Goal: Transaction & Acquisition: Purchase product/service

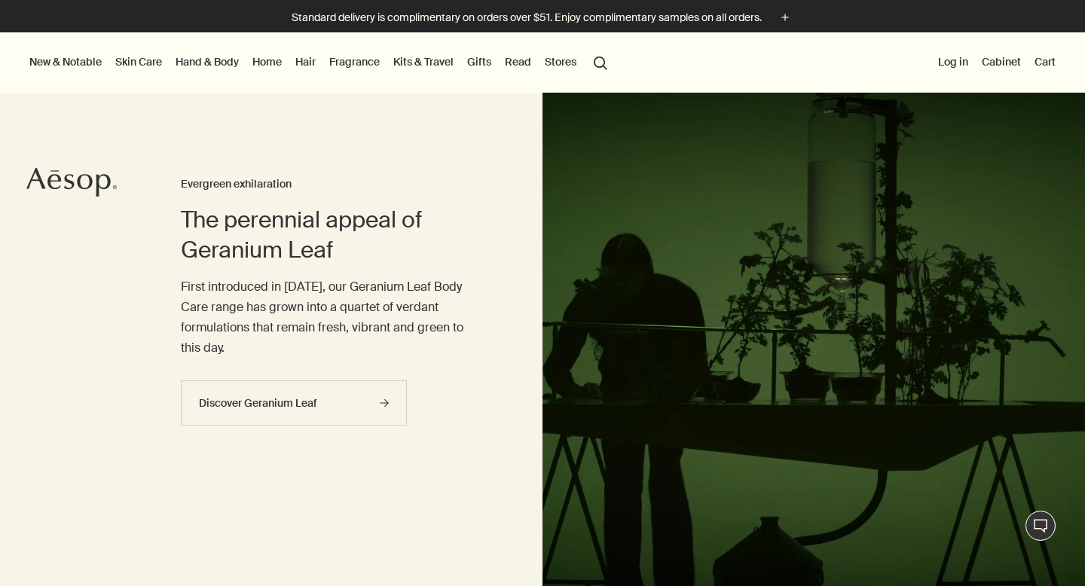
click at [139, 59] on link "Skin Care" at bounding box center [138, 62] width 53 height 20
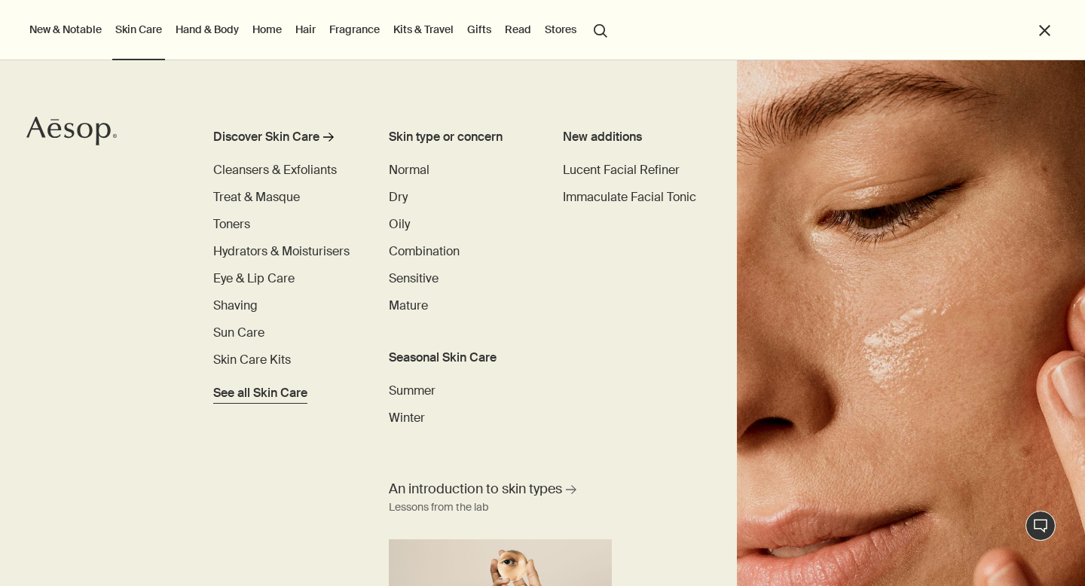
click at [240, 392] on span "See all Skin Care" at bounding box center [260, 393] width 94 height 18
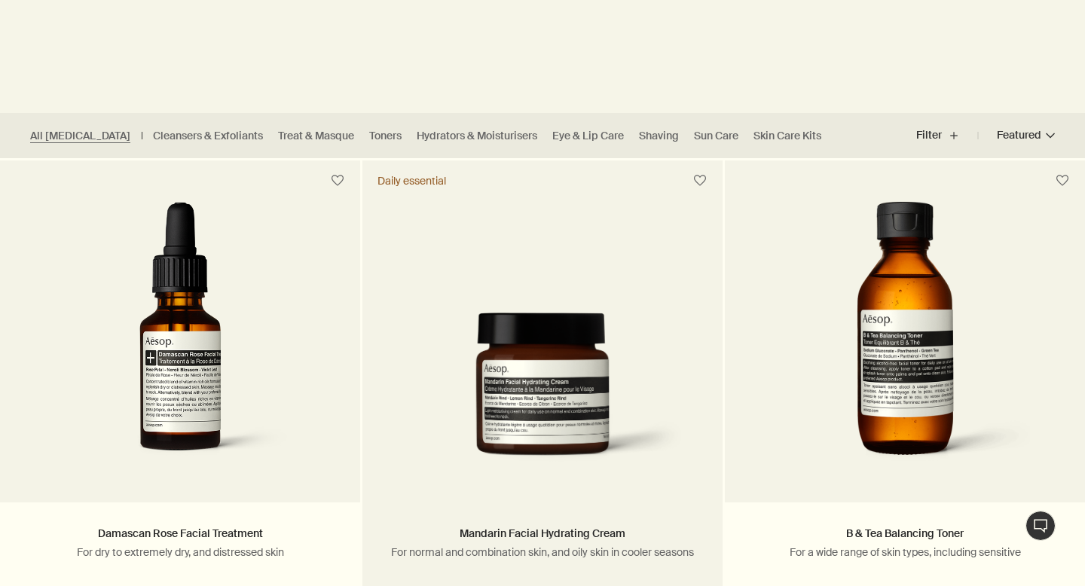
scroll to position [330, 0]
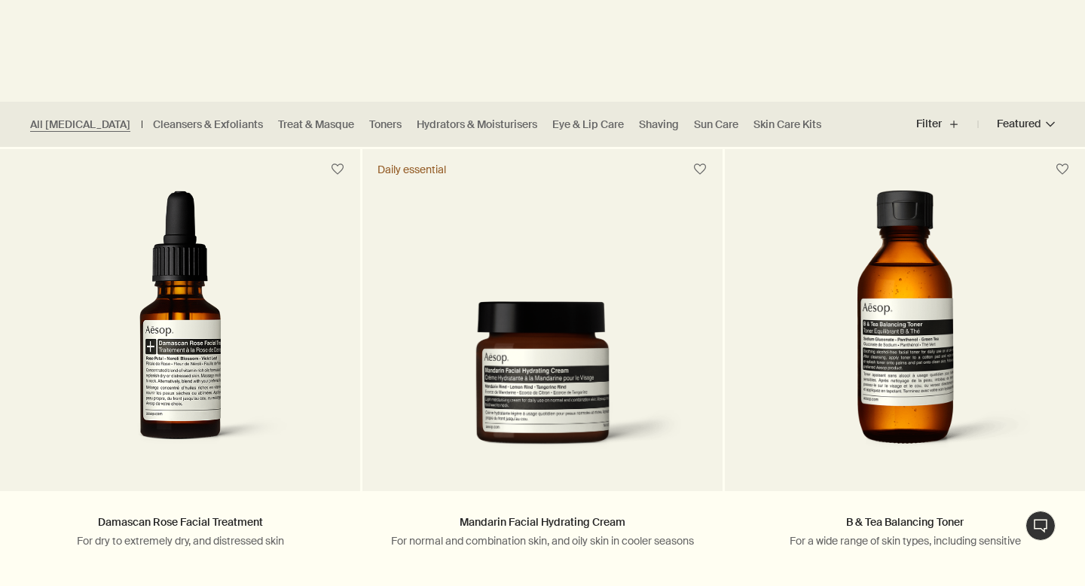
click at [1044, 125] on button "Featured Featured chevron" at bounding box center [1016, 124] width 77 height 36
click at [999, 189] on span "Price - Low to High" at bounding box center [990, 189] width 98 height 15
click at [932, 513] on input "Price - Low to High" at bounding box center [932, 518] width 0 height 10
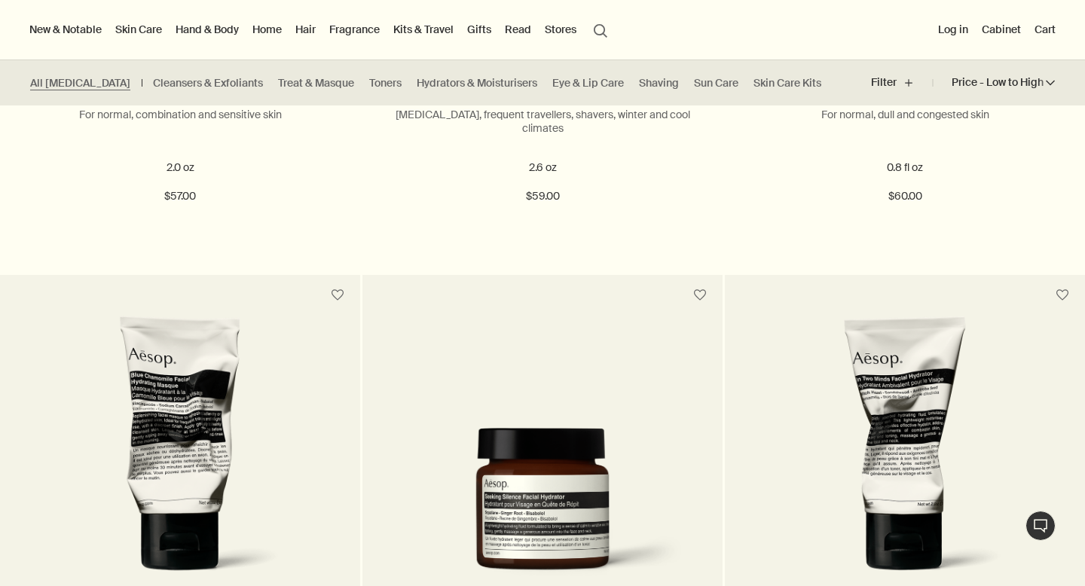
scroll to position [5138, 0]
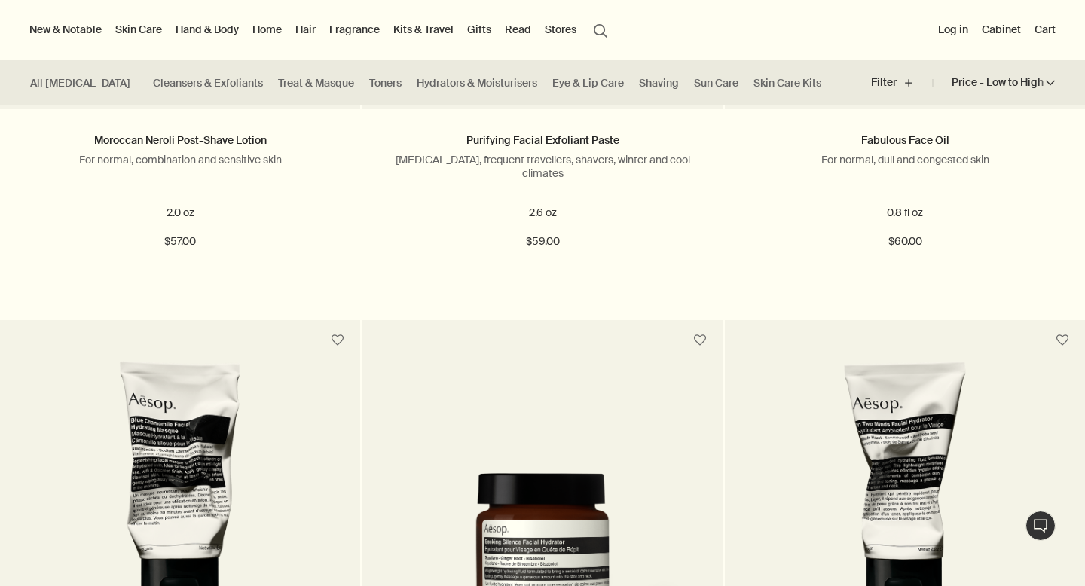
click at [400, 28] on link "Kits & Travel" at bounding box center [423, 30] width 66 height 20
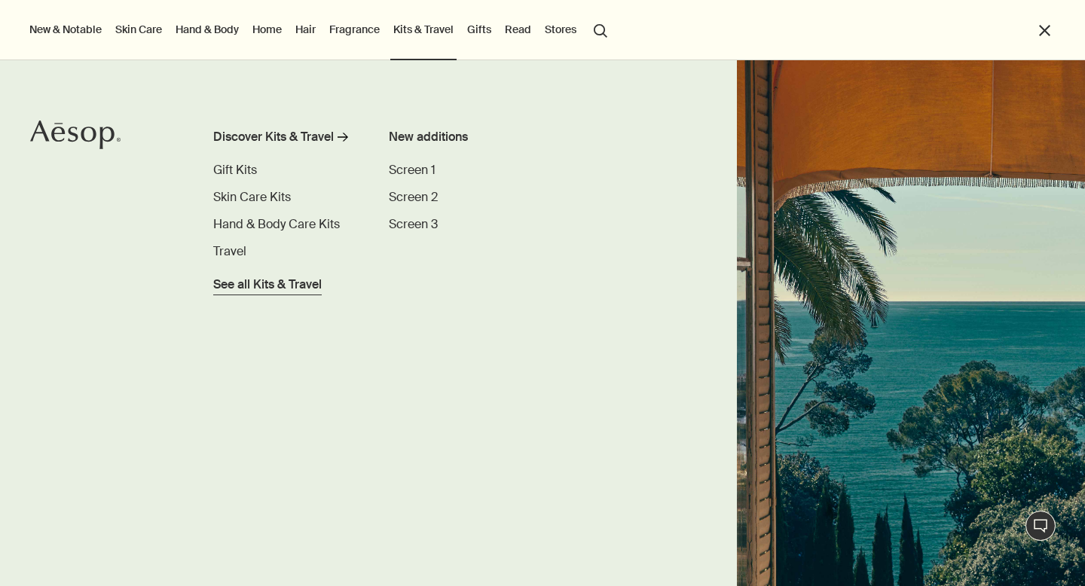
click at [267, 283] on span "See all Kits & Travel" at bounding box center [267, 285] width 109 height 18
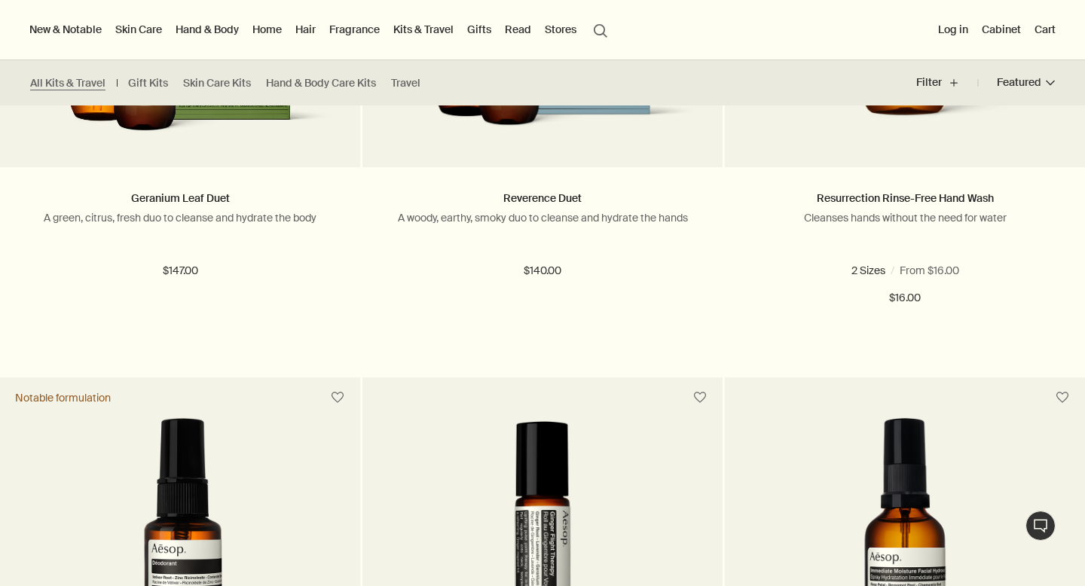
scroll to position [567, 0]
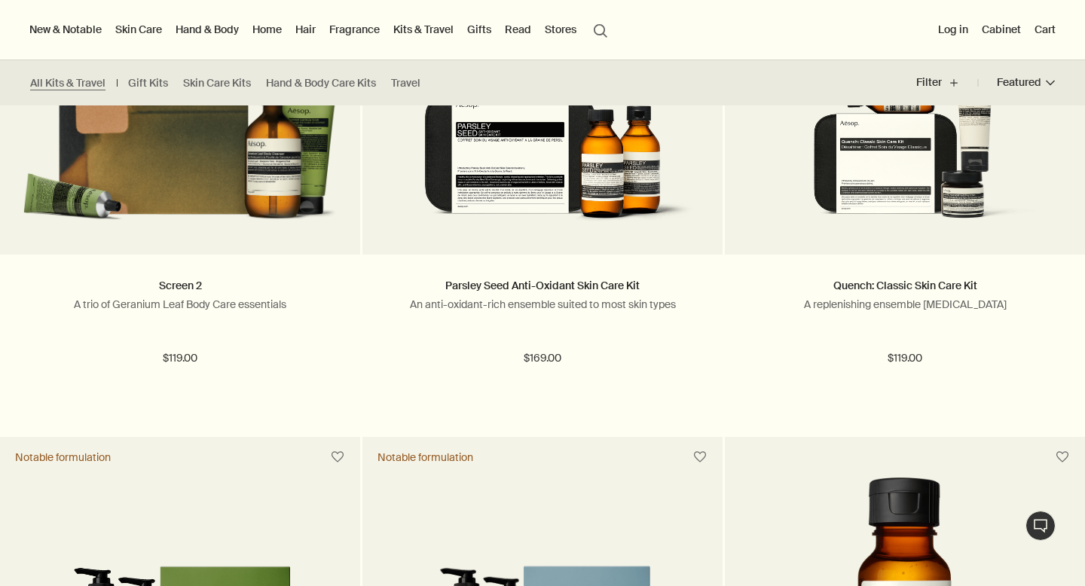
click at [587, 31] on button "search Search" at bounding box center [600, 29] width 27 height 29
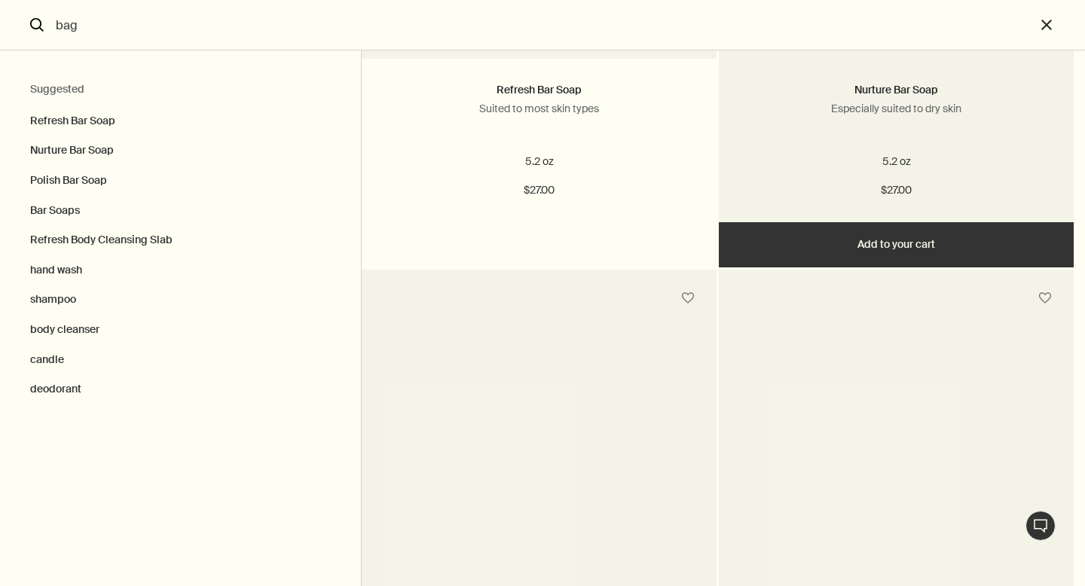
scroll to position [521, 0]
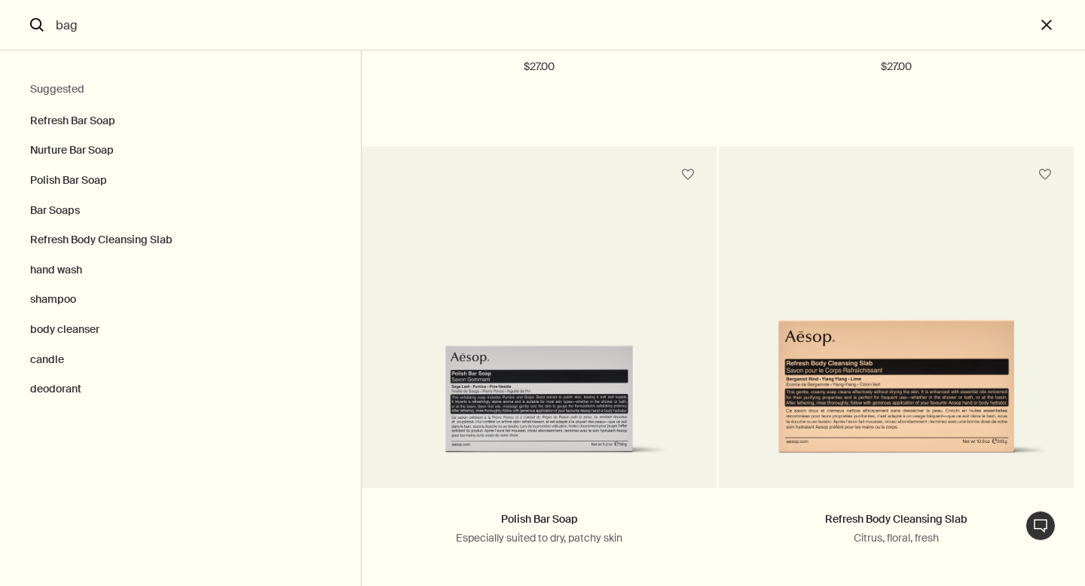
type input "bag"
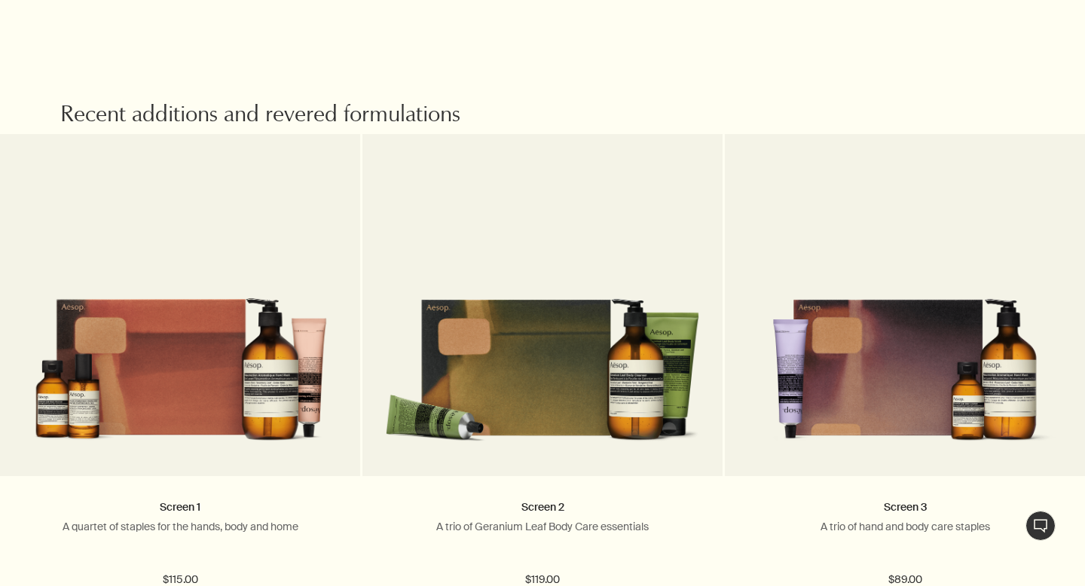
scroll to position [938, 0]
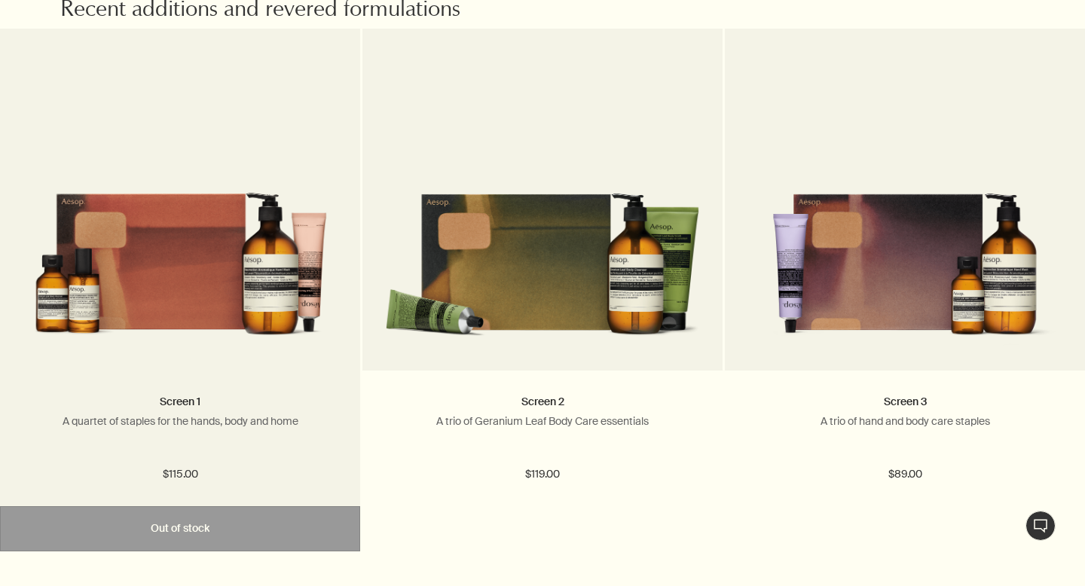
click at [233, 305] on img at bounding box center [180, 252] width 315 height 191
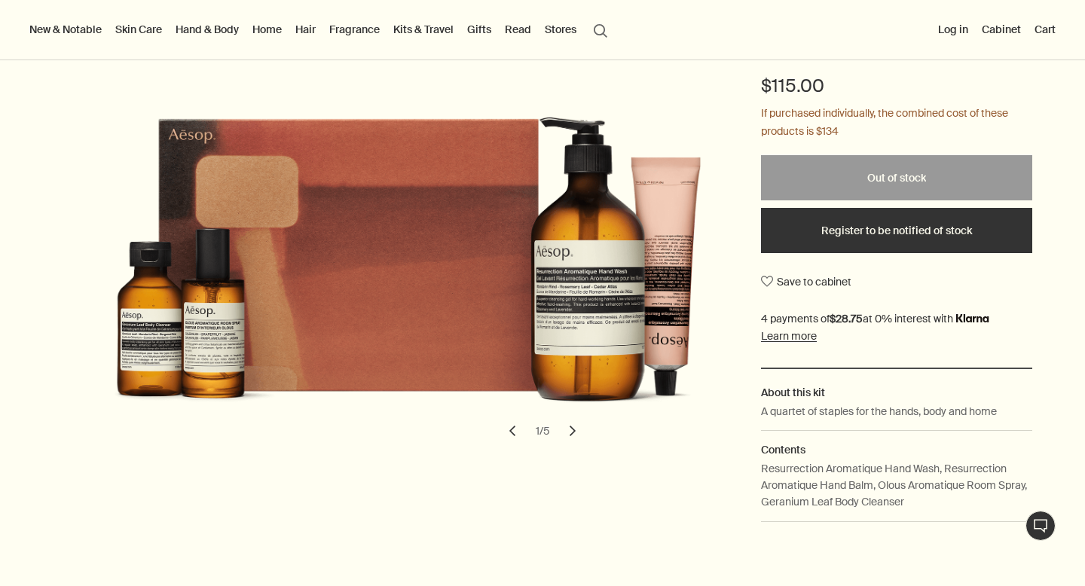
scroll to position [145, 0]
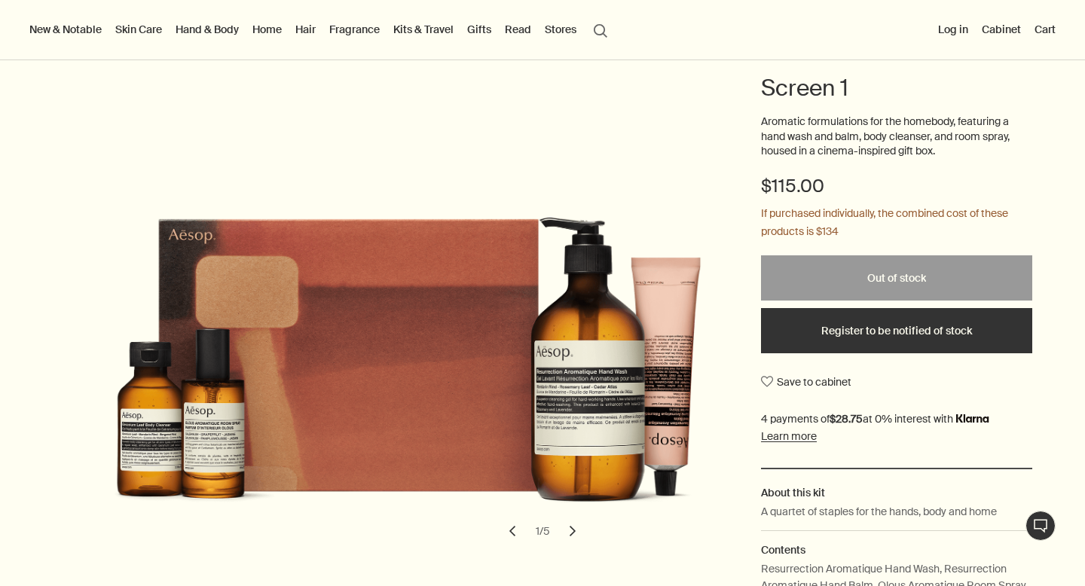
click at [574, 527] on button "chevron" at bounding box center [572, 531] width 33 height 33
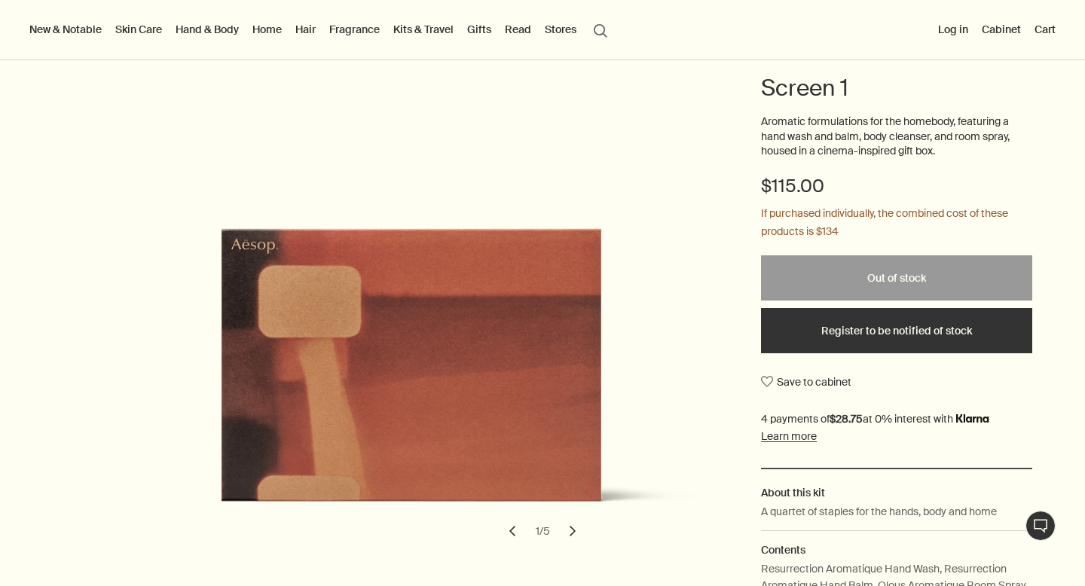
click at [574, 527] on button "chevron" at bounding box center [572, 531] width 33 height 33
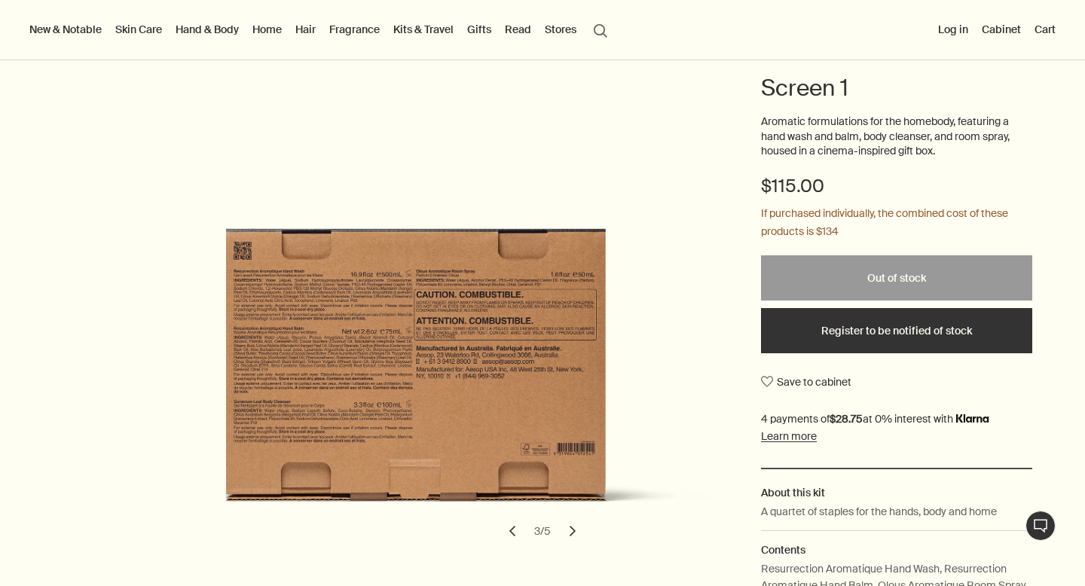
click at [574, 527] on button "chevron" at bounding box center [572, 531] width 33 height 33
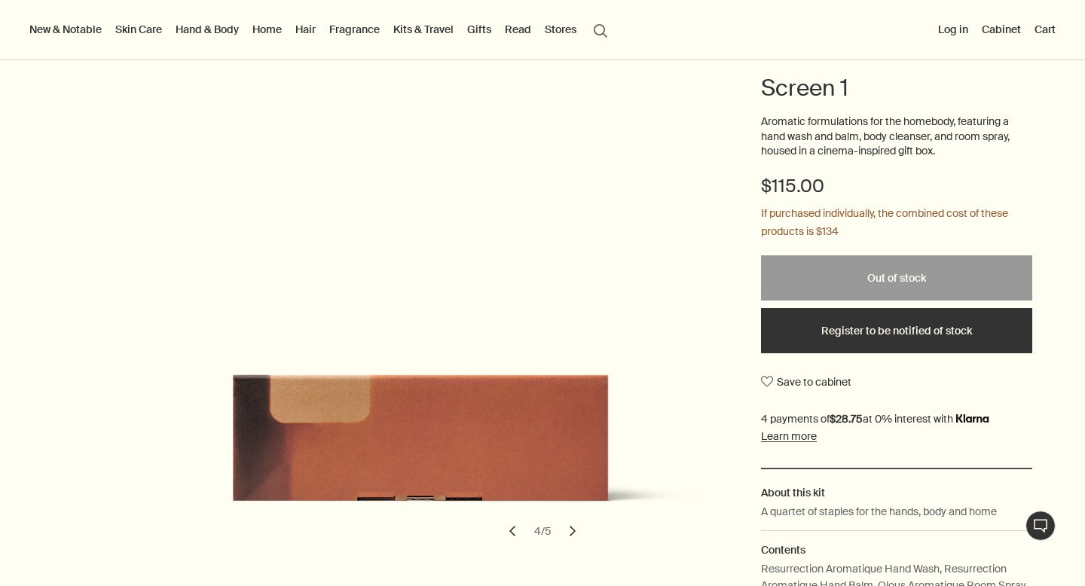
click at [574, 527] on button "chevron" at bounding box center [572, 531] width 33 height 33
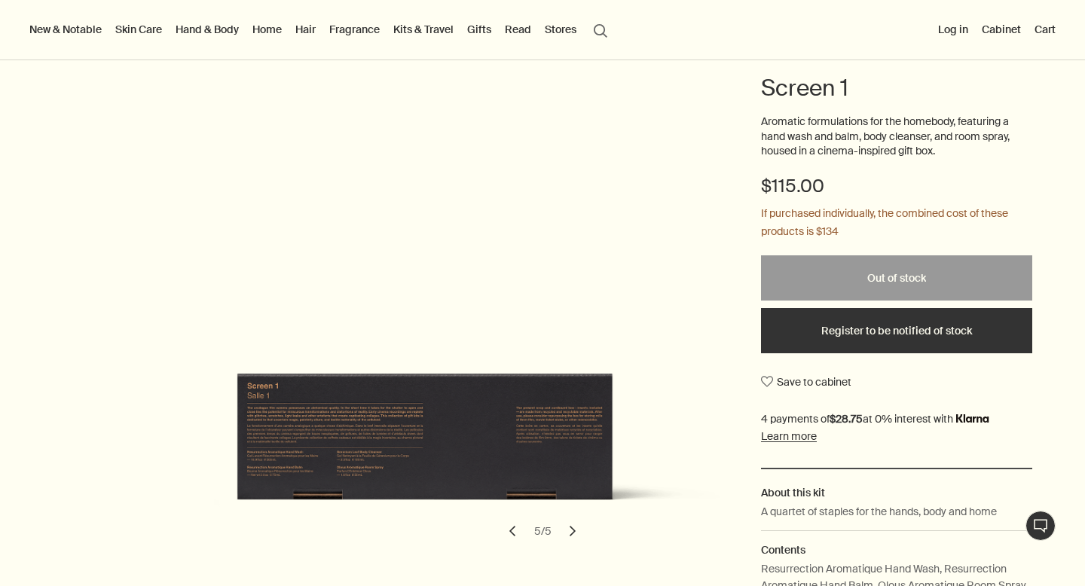
click at [574, 527] on button "chevron" at bounding box center [572, 531] width 33 height 33
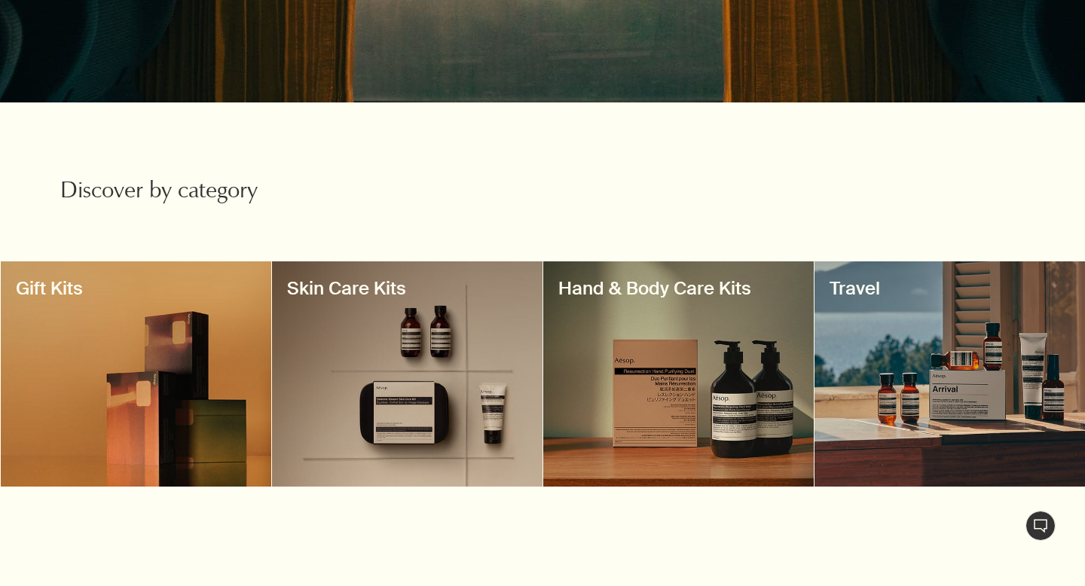
scroll to position [485, 0]
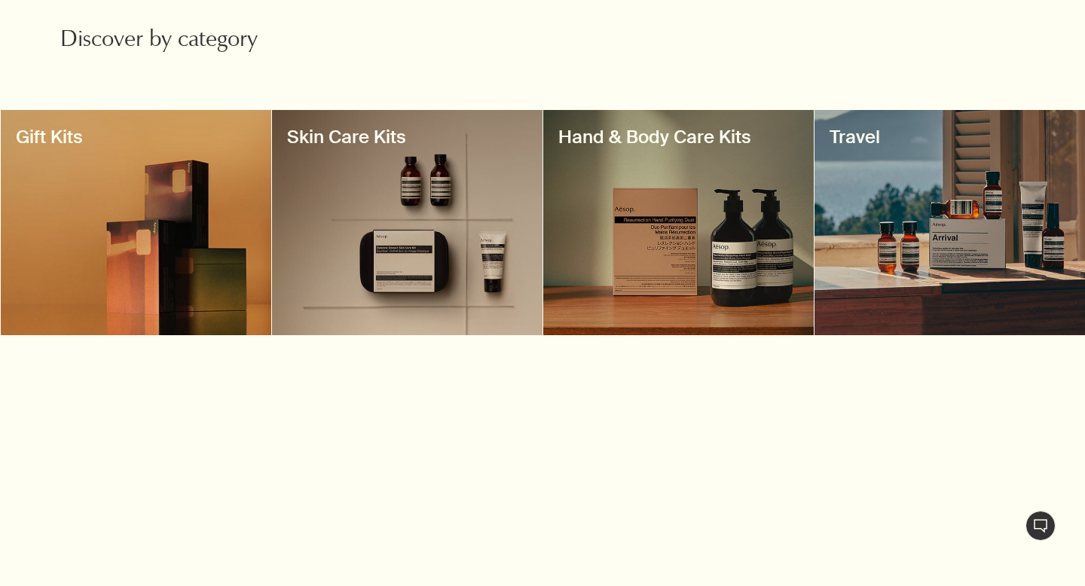
click at [455, 273] on div at bounding box center [407, 222] width 271 height 225
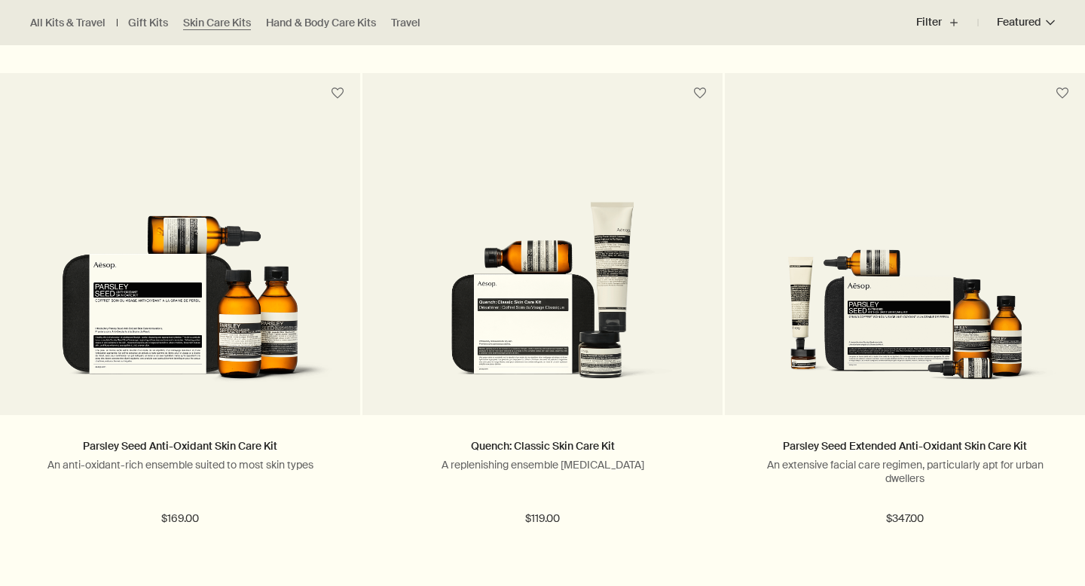
scroll to position [540, 0]
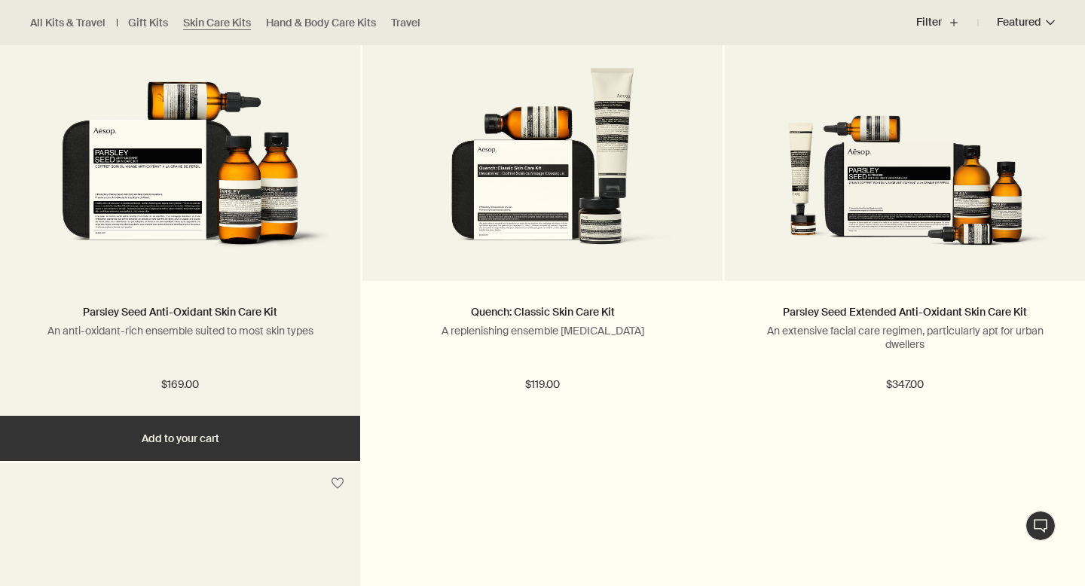
click at [314, 226] on img at bounding box center [180, 162] width 315 height 191
